Goal: Transaction & Acquisition: Purchase product/service

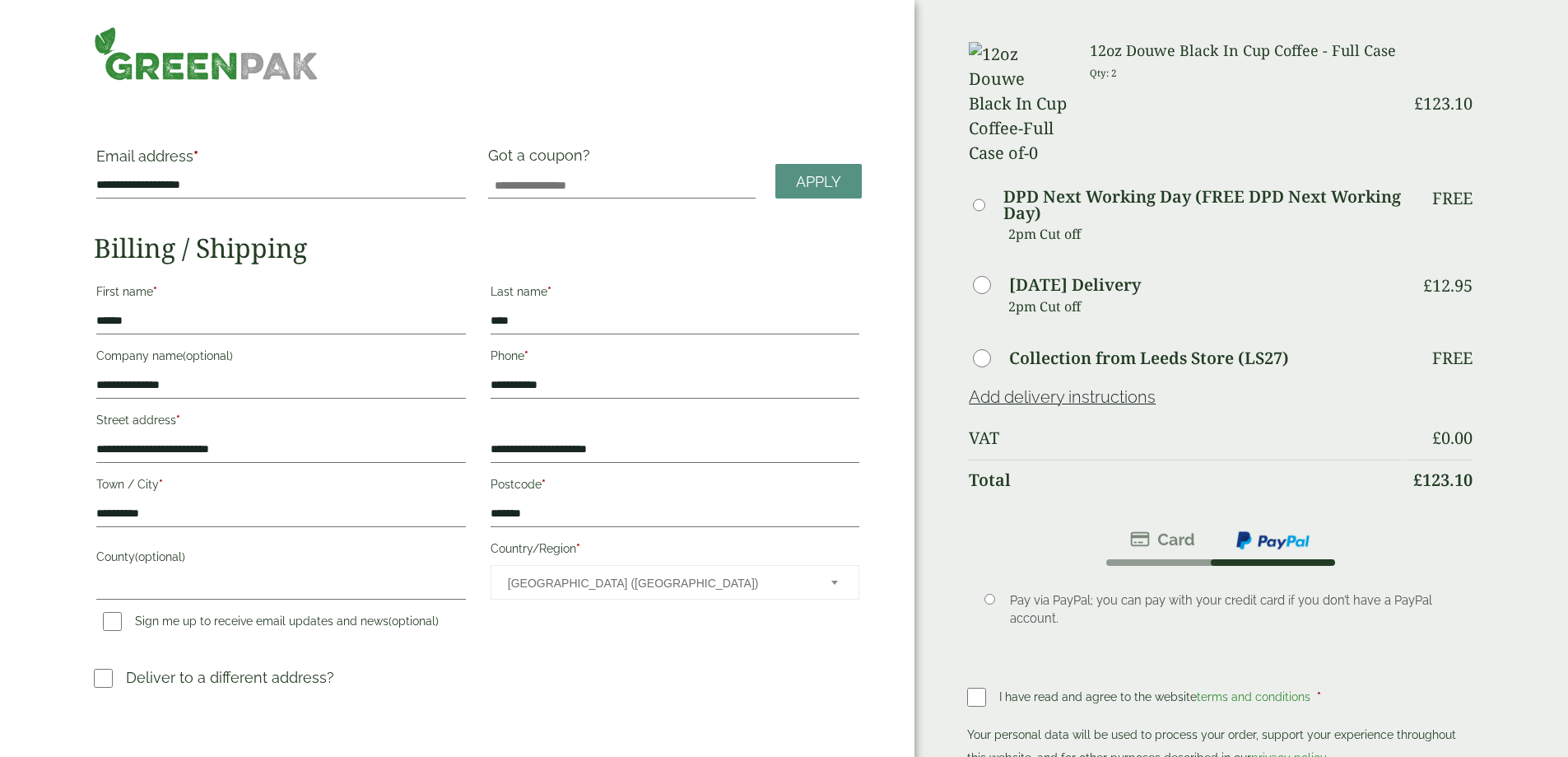
scroll to position [82, 0]
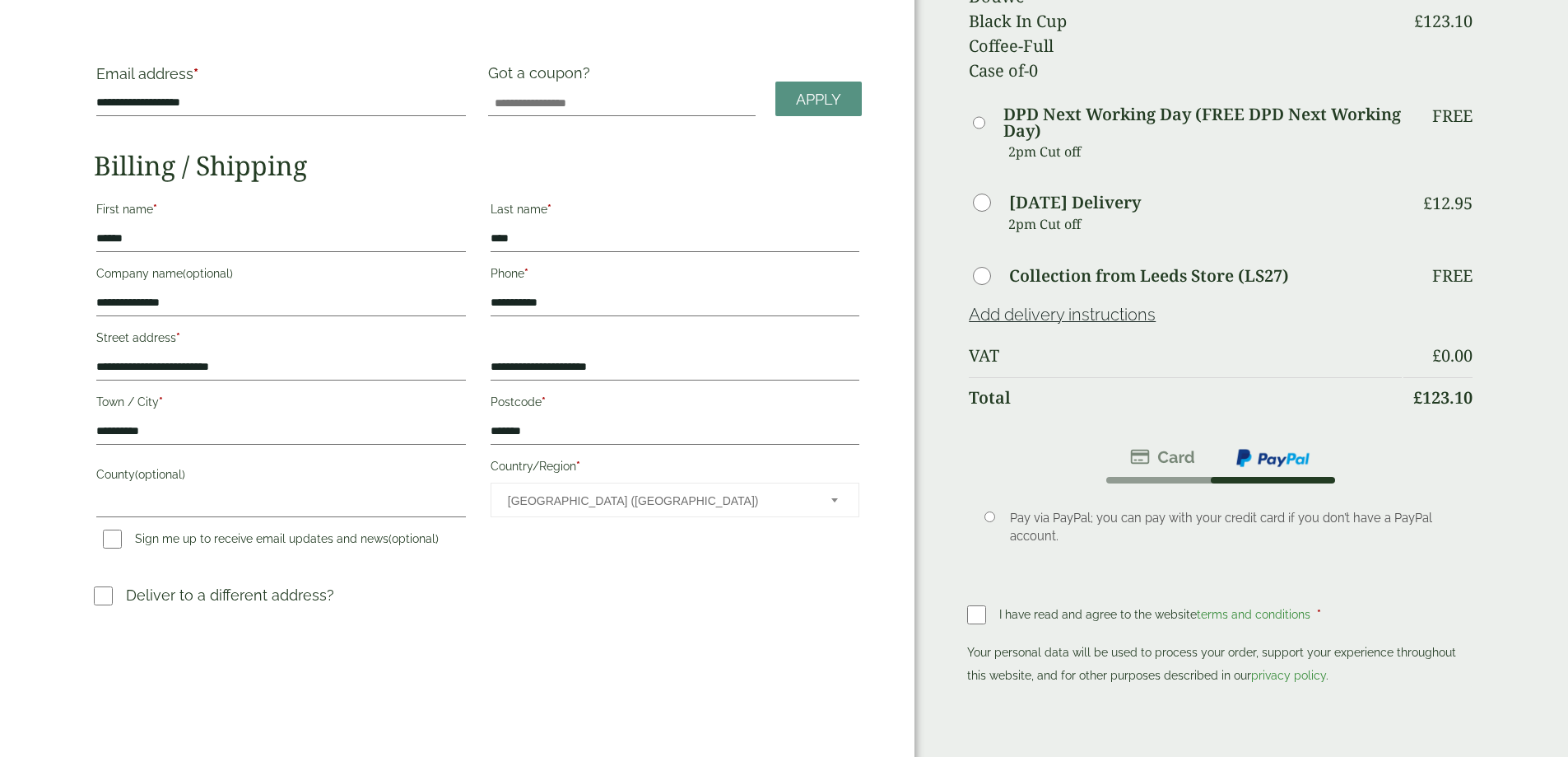
click at [965, 546] on div "Order Summary Item Ammount 12oz Douwe Black In Cup Coffee - Full Case Qty: 2 £ …" at bounding box center [1241, 360] width 653 height 885
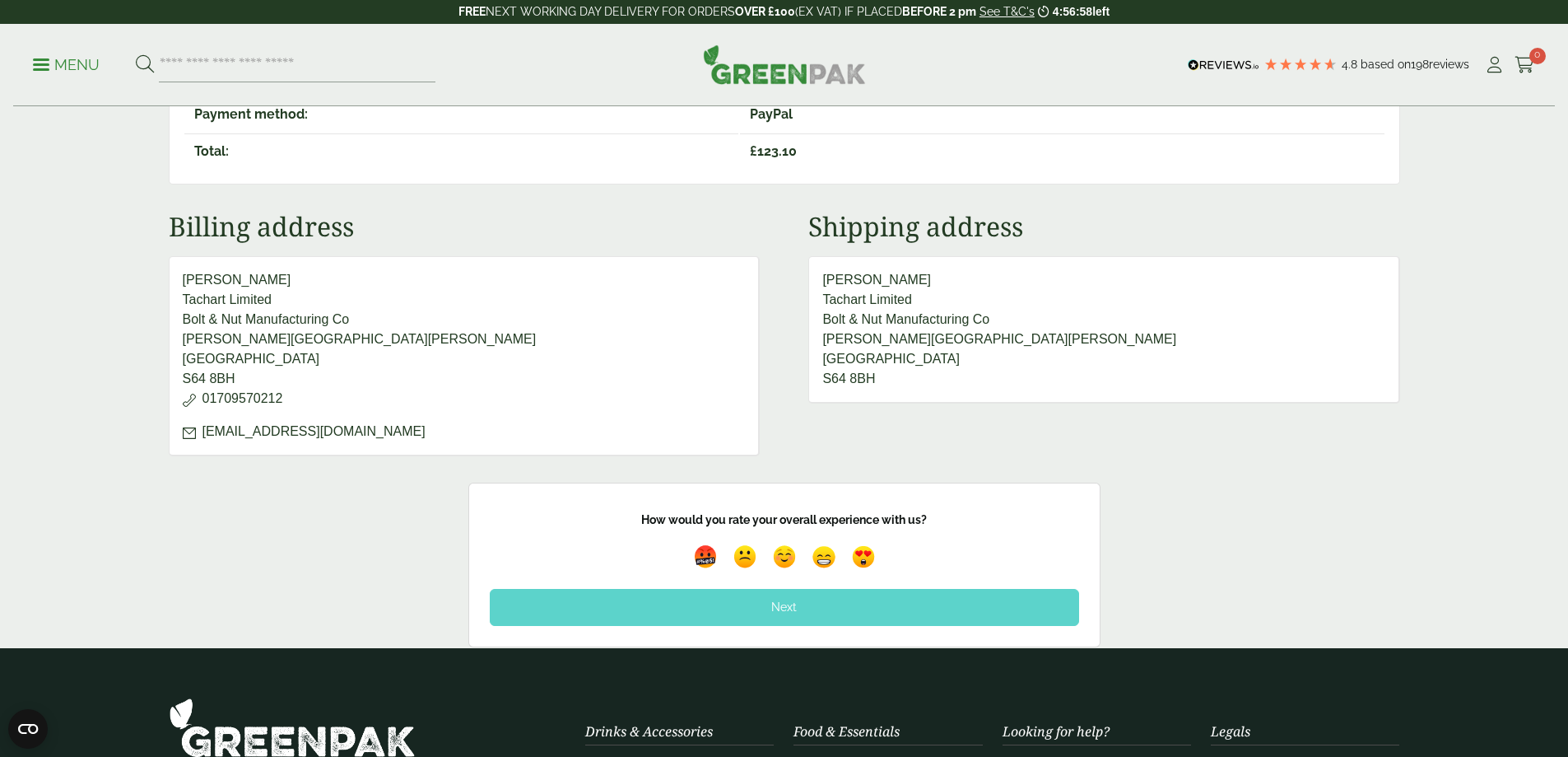
scroll to position [659, 0]
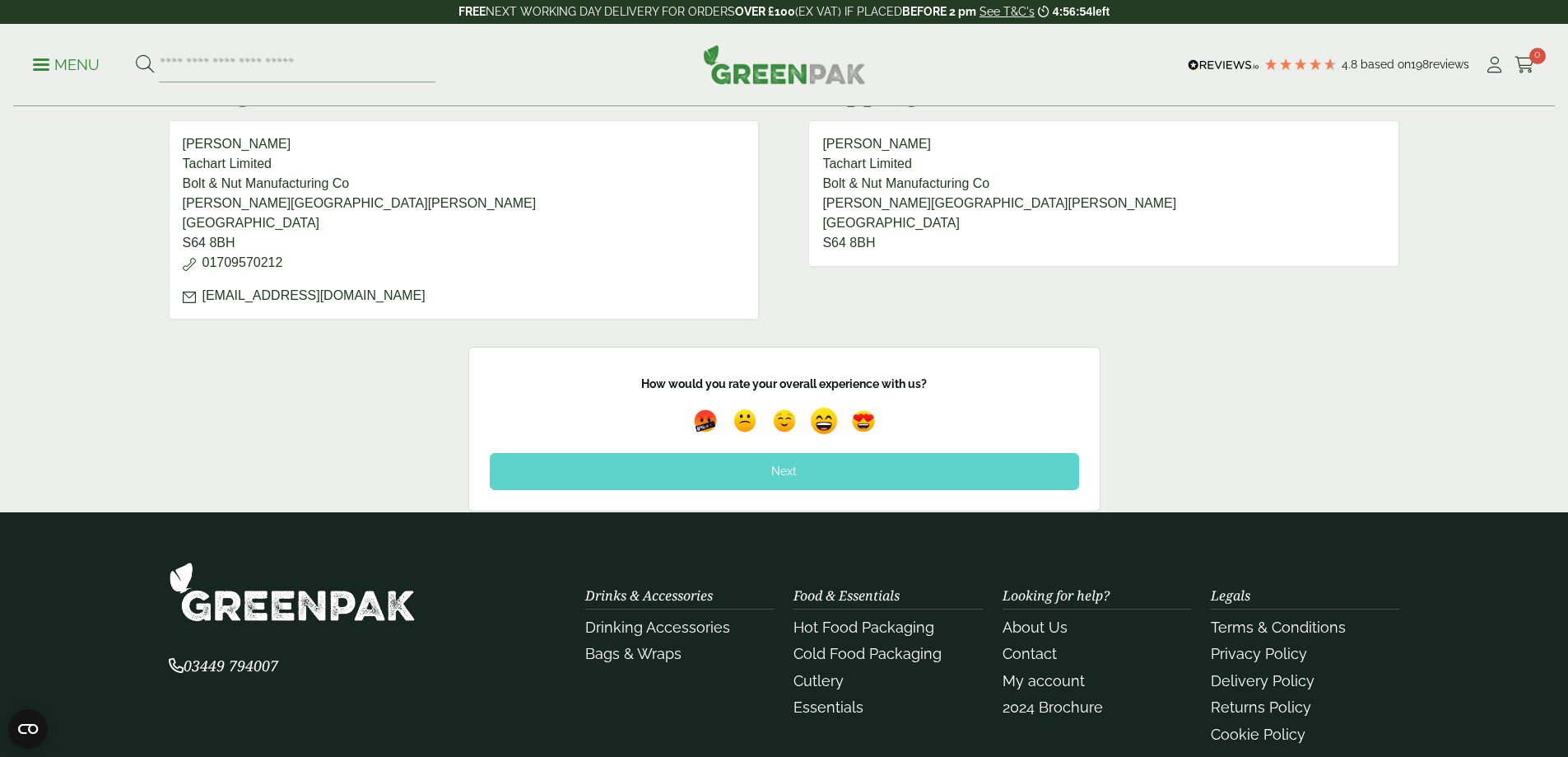
click at [824, 423] on img at bounding box center [824, 422] width 37 height 37
click at [811, 468] on div "Next" at bounding box center [784, 471] width 589 height 37
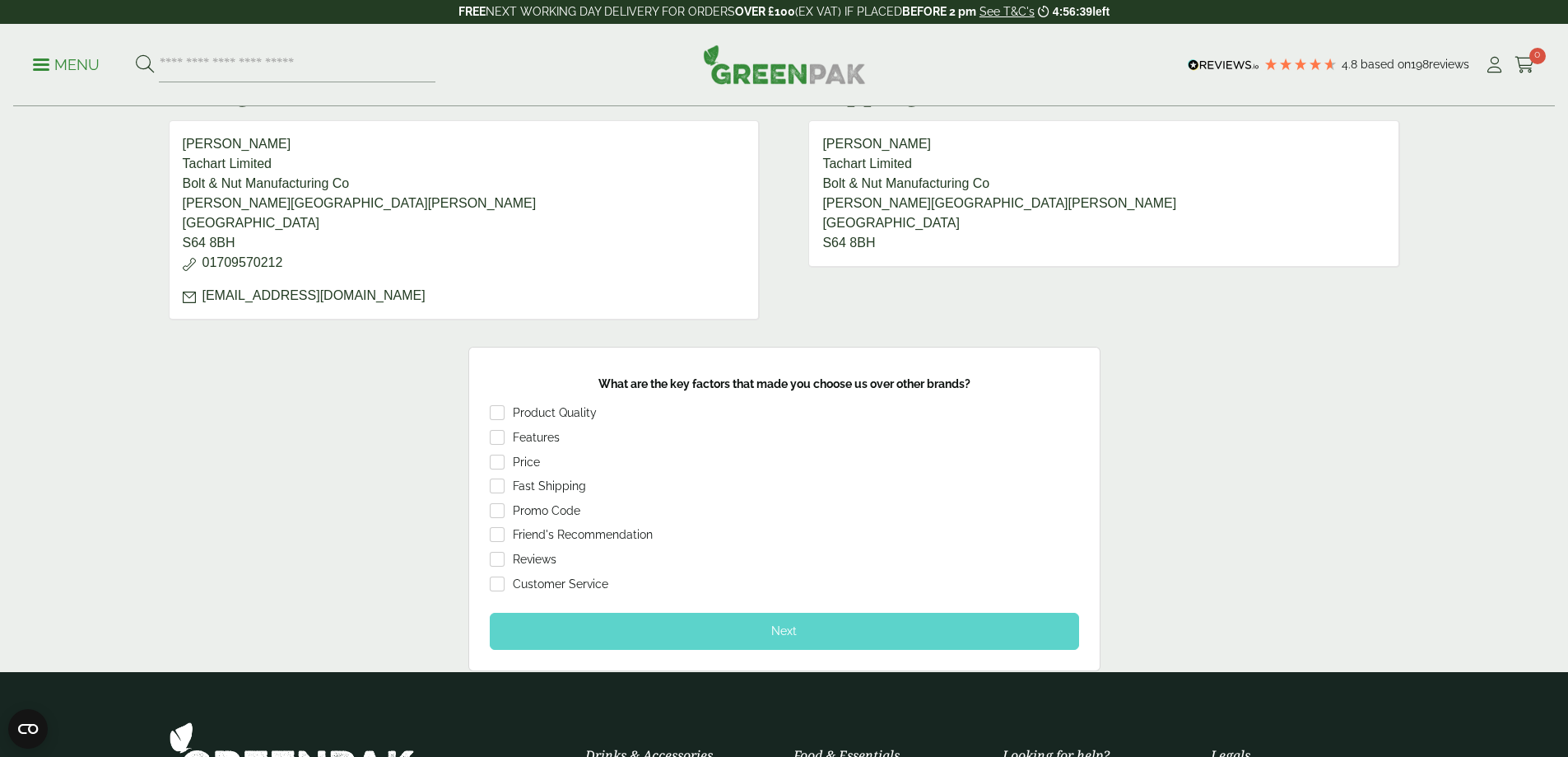
click at [737, 629] on div "Next" at bounding box center [784, 630] width 589 height 37
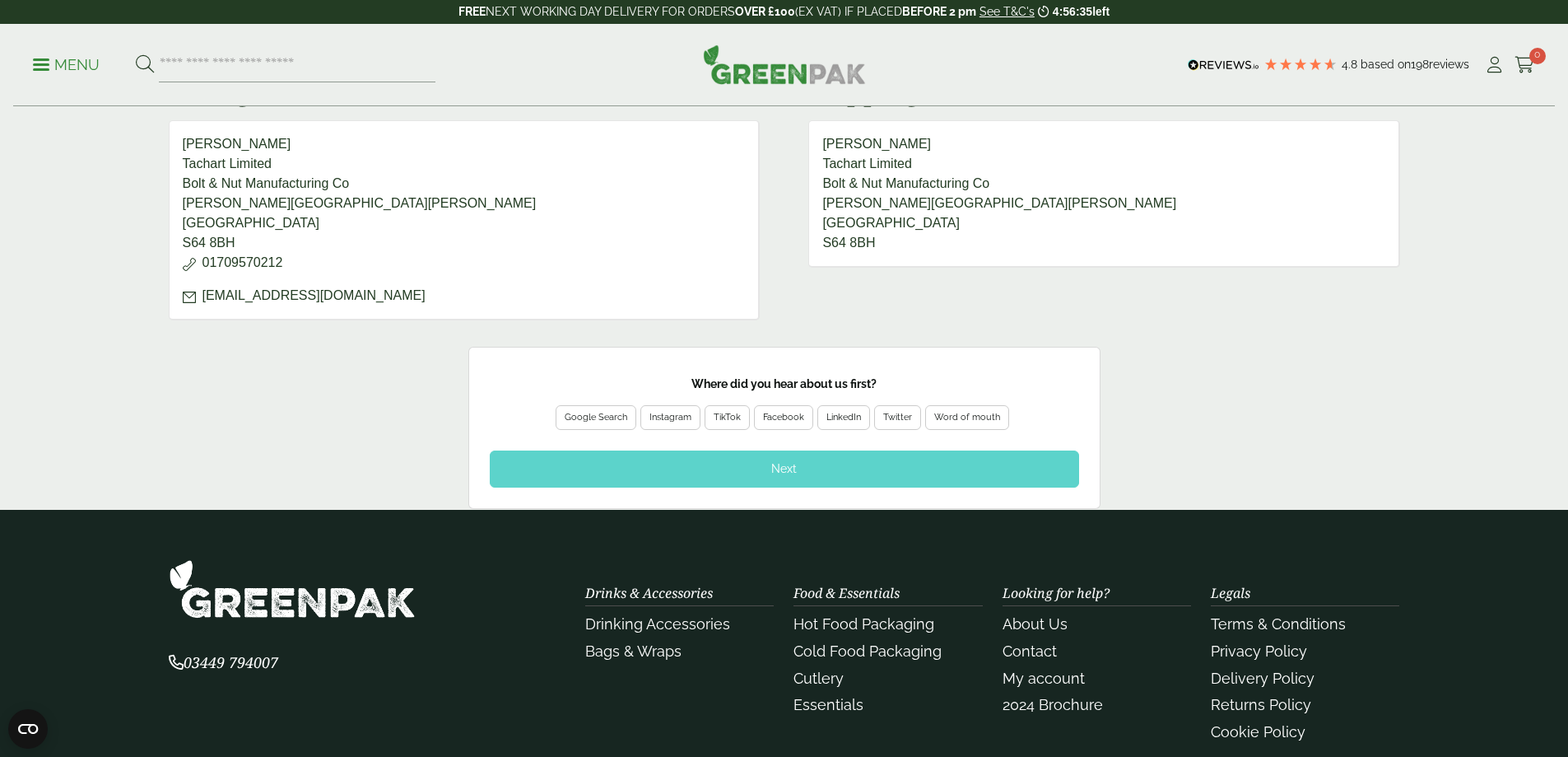
click at [960, 417] on div "Word of mouth" at bounding box center [967, 417] width 66 height 15
click at [899, 468] on div "Next" at bounding box center [784, 468] width 589 height 37
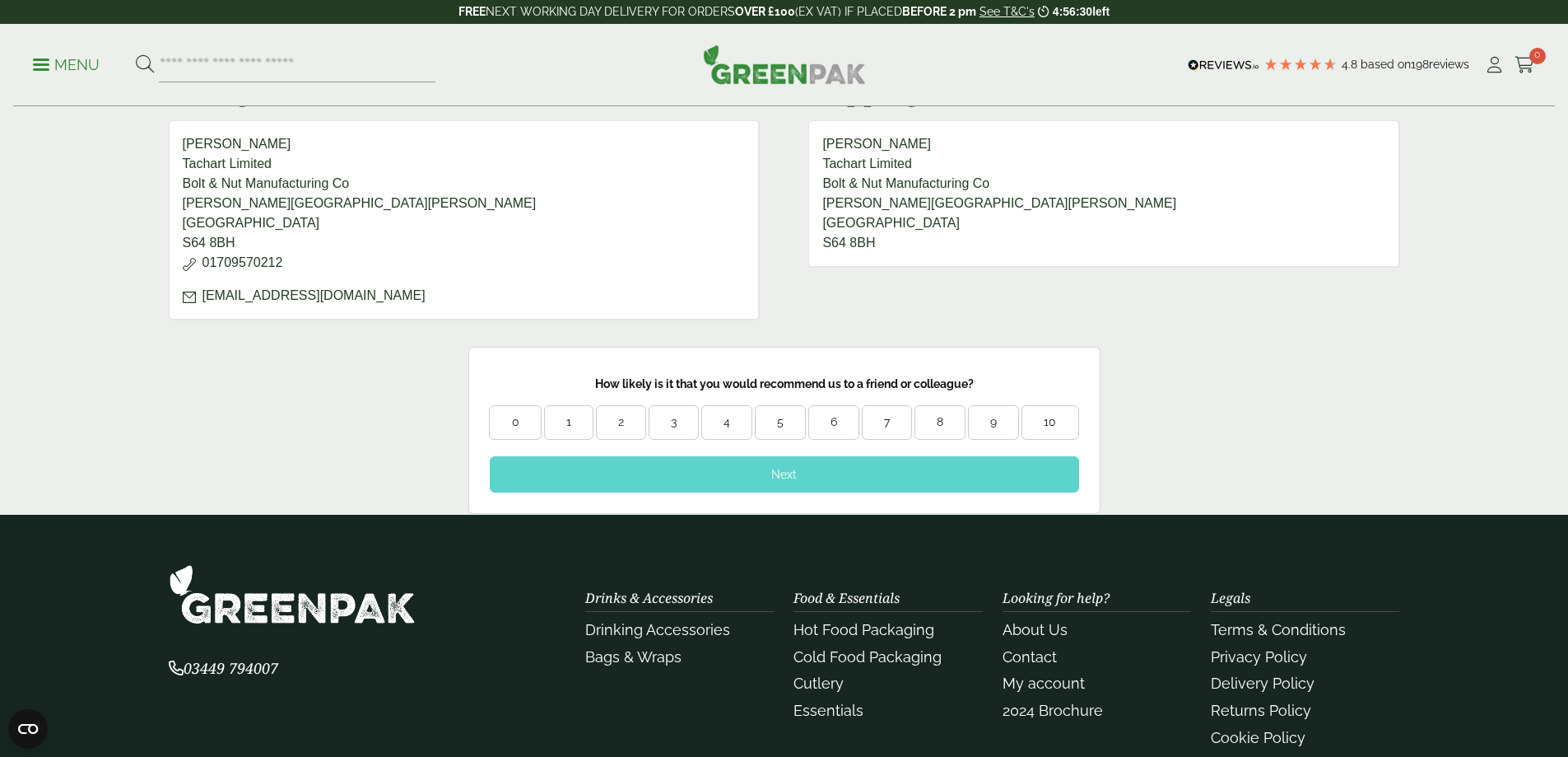
click at [995, 421] on div "9" at bounding box center [993, 422] width 49 height 16
click at [909, 485] on div "Next" at bounding box center [784, 474] width 589 height 37
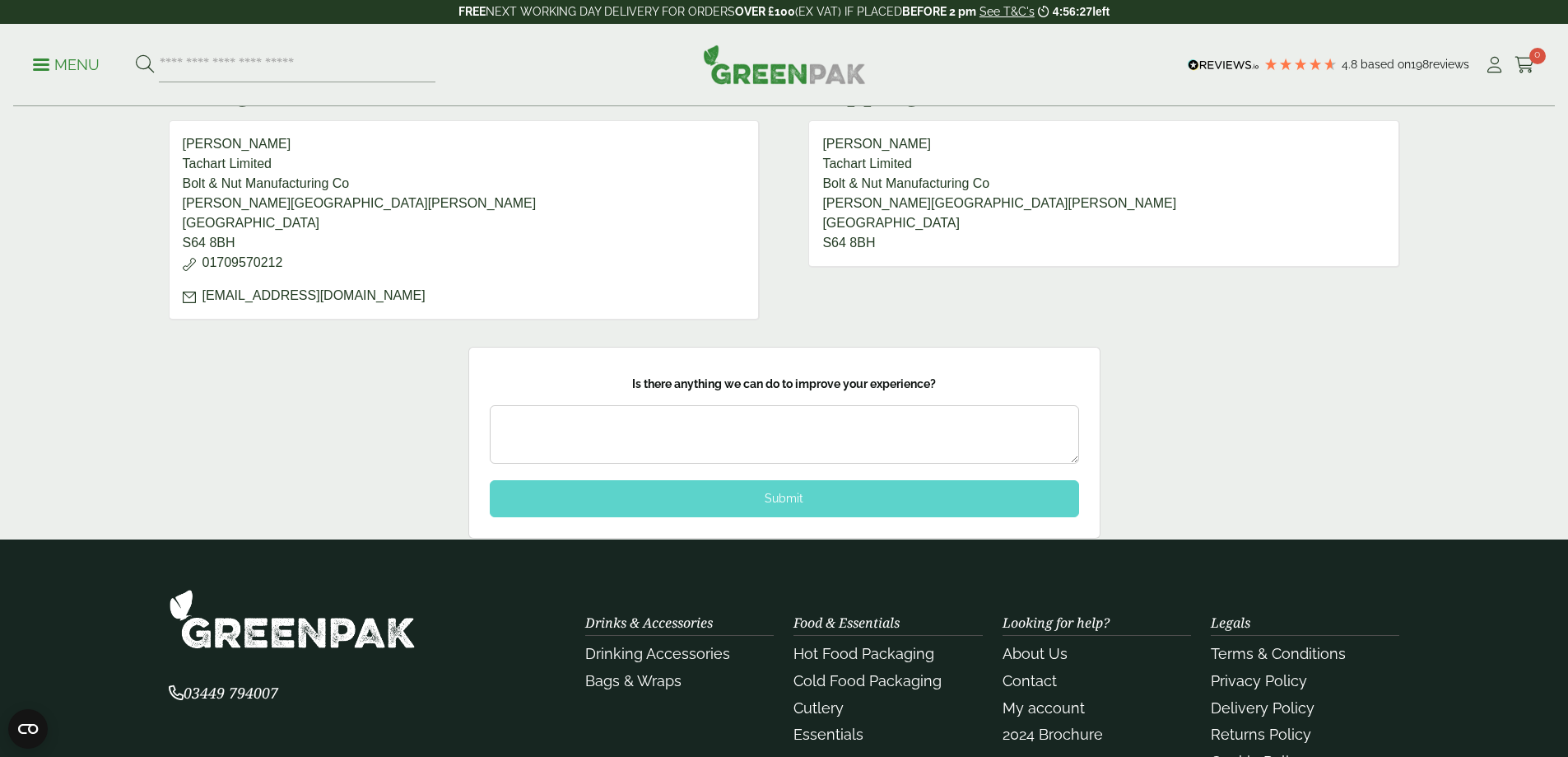
click at [879, 434] on textarea at bounding box center [784, 434] width 589 height 59
type textarea "**********"
drag, startPoint x: 842, startPoint y: 503, endPoint x: 836, endPoint y: 492, distance: 12.5
click at [841, 503] on div "Submit" at bounding box center [784, 498] width 589 height 37
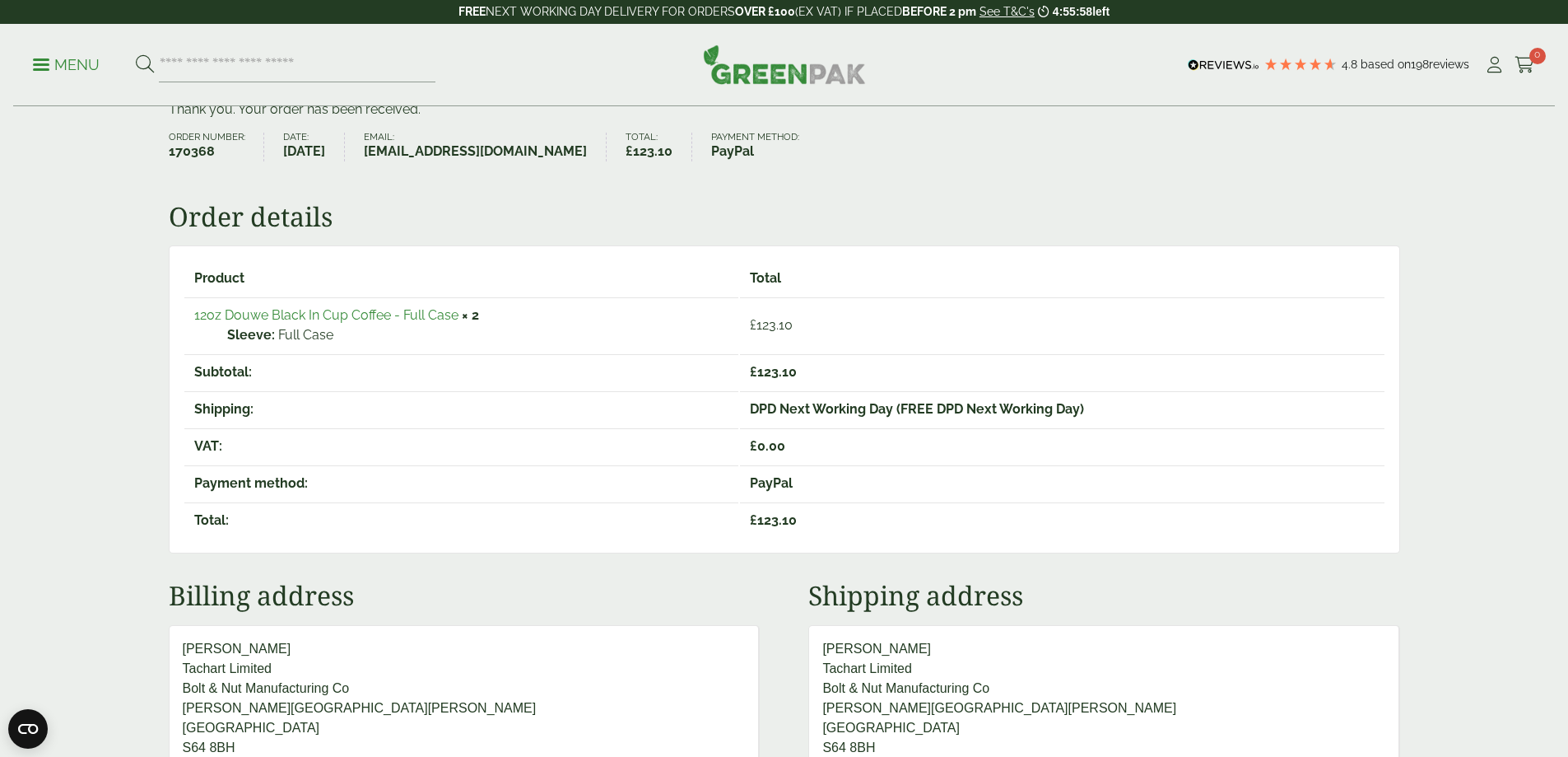
scroll to position [0, 0]
